Goal: Check status: Check status

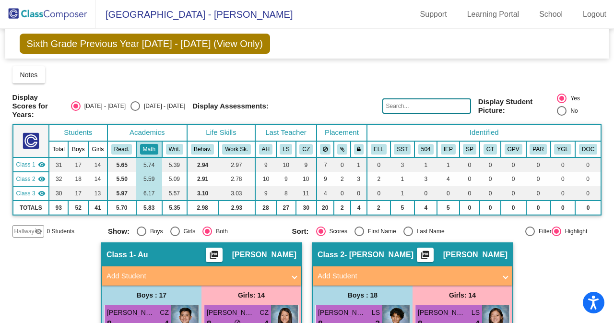
click at [165, 106] on div "[DATE] - [DATE]" at bounding box center [162, 106] width 45 height 9
click at [135, 111] on input "[DATE] - [DATE]" at bounding box center [135, 111] width 0 height 0
radio input "true"
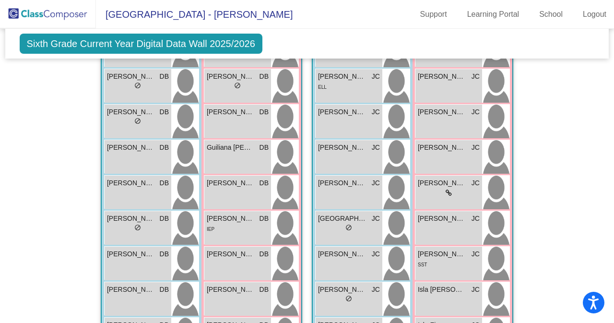
scroll to position [275, 0]
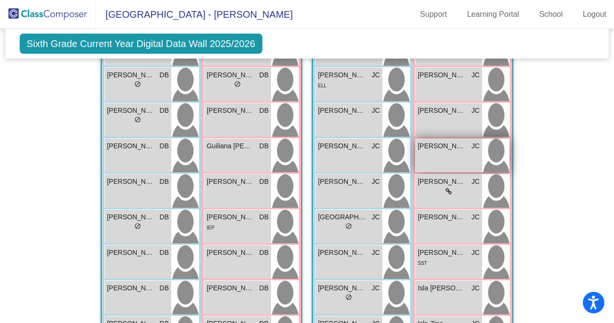
click at [452, 151] on div "[PERSON_NAME] JC lock do_not_disturb_alt" at bounding box center [448, 156] width 67 height 34
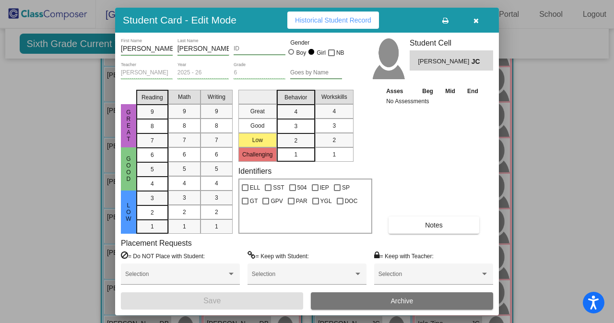
click at [479, 22] on button "button" at bounding box center [475, 20] width 31 height 17
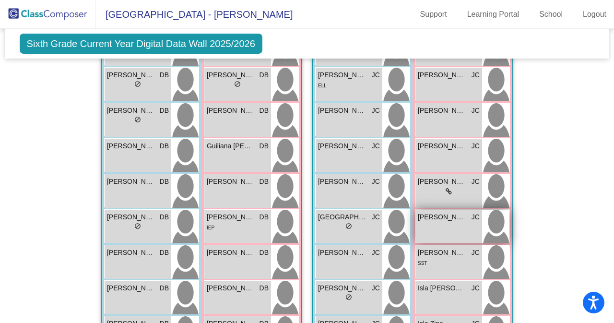
click at [442, 224] on div "[PERSON_NAME] JC lock do_not_disturb_alt" at bounding box center [448, 226] width 67 height 34
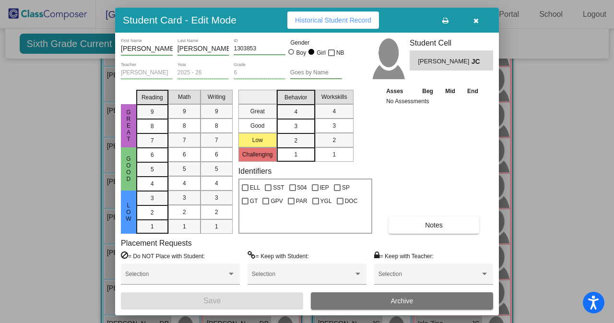
click at [477, 20] on icon "button" at bounding box center [475, 20] width 5 height 7
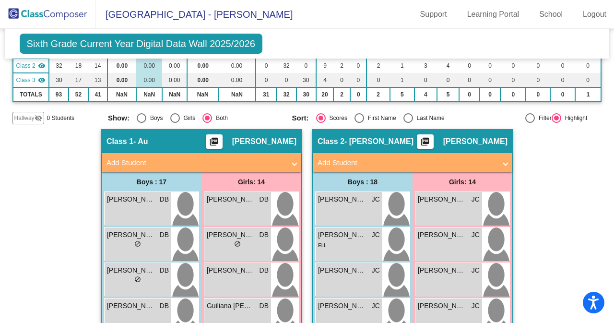
scroll to position [103, 0]
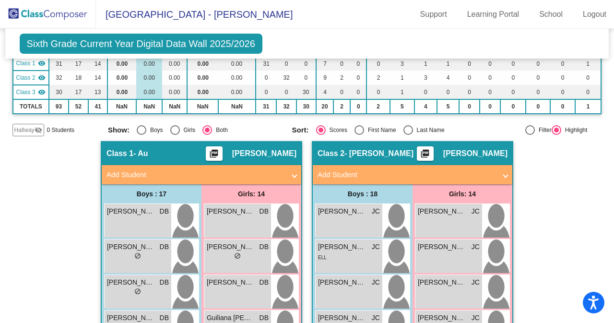
click at [598, 80] on mat-sidenav-content "Grade 6 Select Grade Sixth Grade Current Year Digital Data Wall 2025/2026 Add, …" at bounding box center [307, 176] width 614 height 294
drag, startPoint x: 607, startPoint y: 75, endPoint x: 607, endPoint y: 47, distance: 27.3
click at [606, 46] on mat-sidenav-content "Grade 6 Select Grade Sixth Grade Current Year Digital Data Wall 2025/2026 Add, …" at bounding box center [307, 176] width 614 height 294
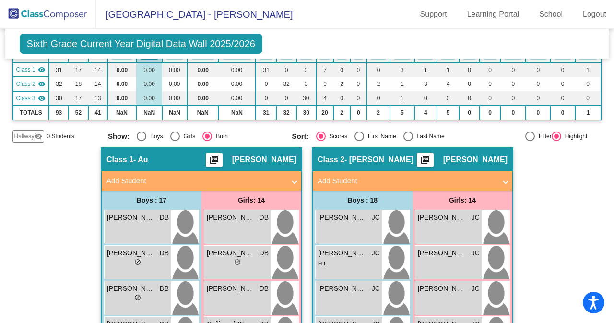
scroll to position [0, 0]
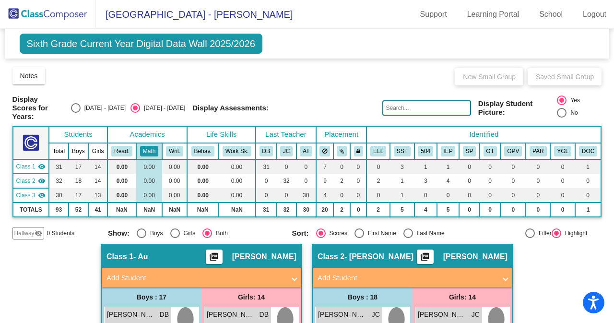
click at [109, 110] on div "[DATE] - [DATE]" at bounding box center [103, 108] width 45 height 9
click at [76, 113] on input "[DATE] - [DATE]" at bounding box center [75, 113] width 0 height 0
radio input "true"
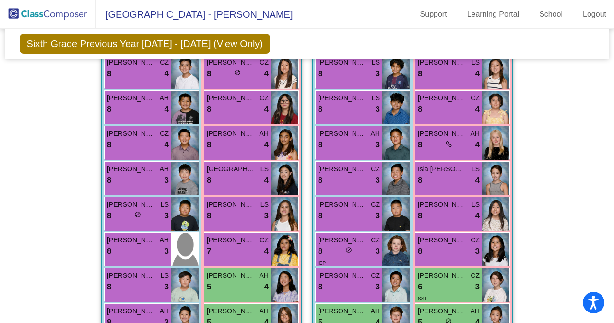
scroll to position [342, 0]
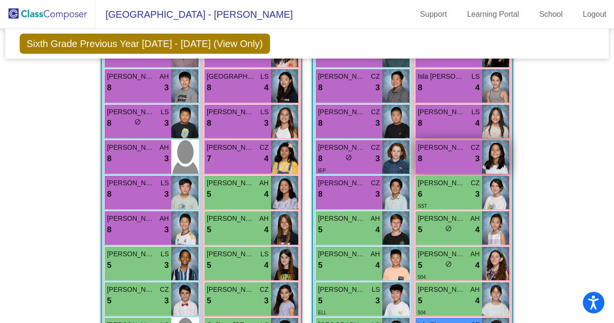
click at [451, 158] on div "8 lock do_not_disturb_alt 3" at bounding box center [449, 158] width 62 height 12
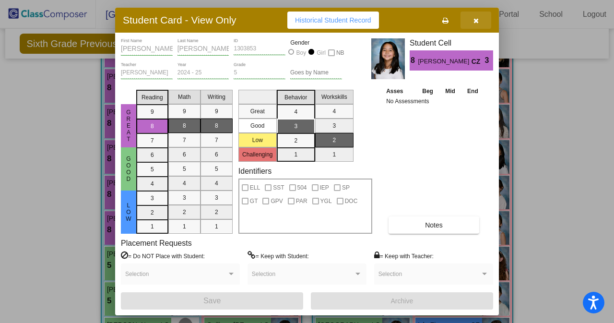
click at [475, 18] on icon "button" at bounding box center [475, 20] width 5 height 7
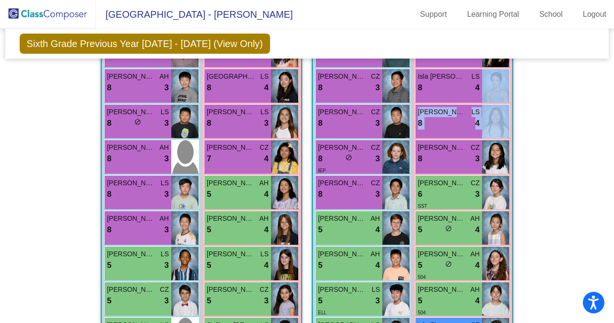
drag, startPoint x: 608, startPoint y: 96, endPoint x: 601, endPoint y: 114, distance: 18.7
click at [601, 114] on mat-sidenav-content "Grade 6 Select Grade Sixth Grade Previous Year [DATE] - [DATE] (View Only) Add,…" at bounding box center [307, 176] width 614 height 294
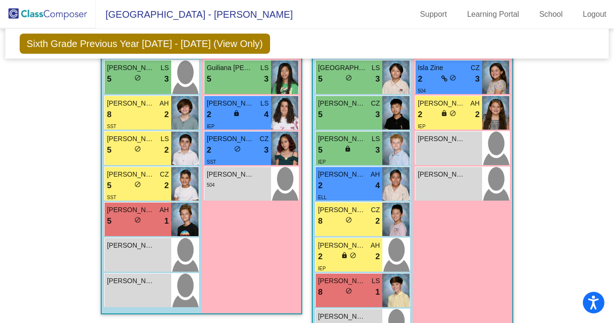
scroll to position [606, 0]
